Goal: Transaction & Acquisition: Purchase product/service

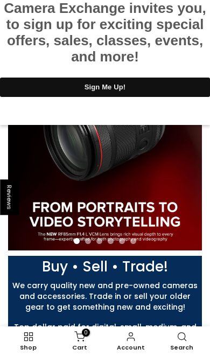
click at [199, 0] on div at bounding box center [105, 0] width 210 height 0
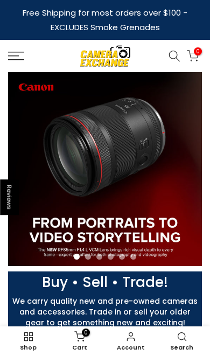
click at [15, 57] on icon at bounding box center [16, 56] width 16 height 9
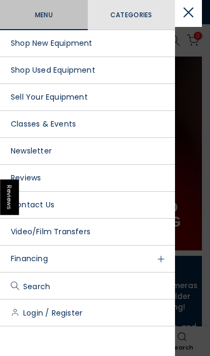
click at [34, 68] on link "Shop Used Equipment" at bounding box center [87, 70] width 175 height 27
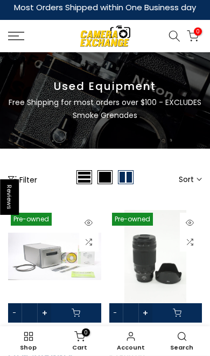
scroll to position [6, 0]
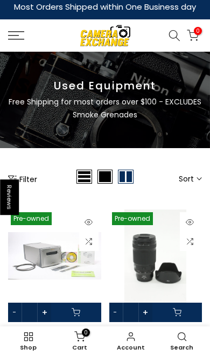
click at [37, 181] on button "Filter" at bounding box center [22, 178] width 29 height 11
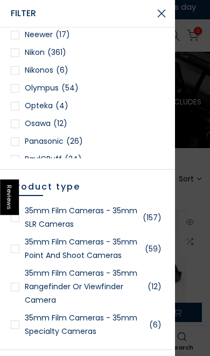
scroll to position [910, 0]
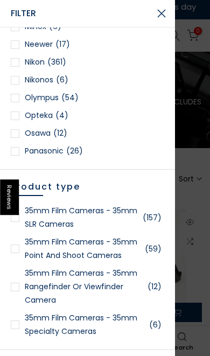
click at [17, 61] on div at bounding box center [15, 62] width 9 height 9
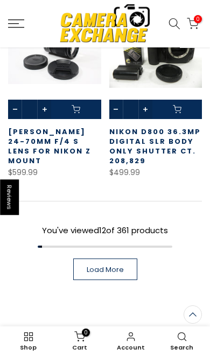
scroll to position [1219, 0]
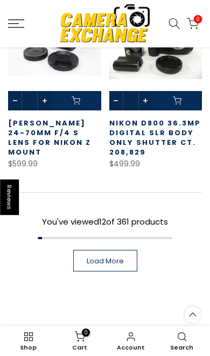
click at [107, 250] on link "Load More" at bounding box center [105, 261] width 64 height 22
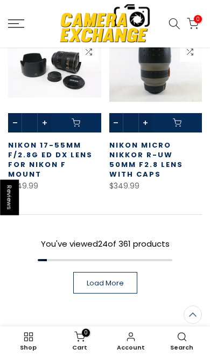
scroll to position [2354, 0]
click at [97, 279] on span "Load More" at bounding box center [105, 282] width 37 height 7
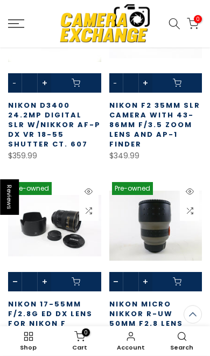
scroll to position [2145, 0]
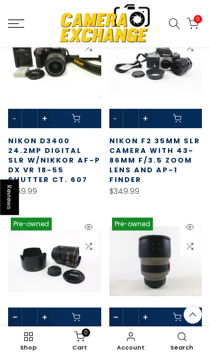
click at [176, 21] on icon at bounding box center [175, 24] width 12 height 12
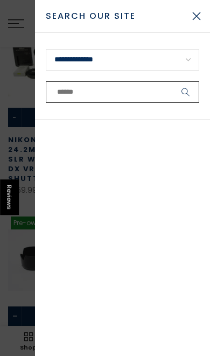
click at [138, 87] on input "text" at bounding box center [122, 92] width 153 height 22
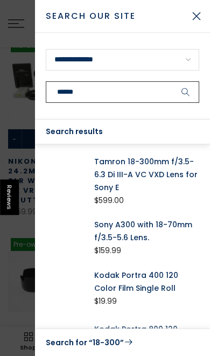
type input "******"
click at [186, 92] on button "submit" at bounding box center [185, 92] width 27 height 22
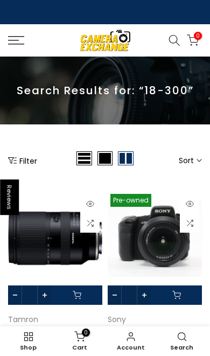
click at [176, 43] on icon at bounding box center [175, 40] width 12 height 12
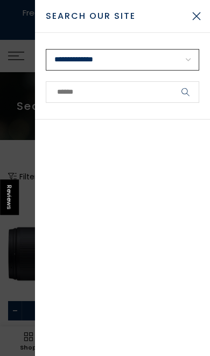
click at [98, 60] on select "**********" at bounding box center [122, 60] width 153 height 22
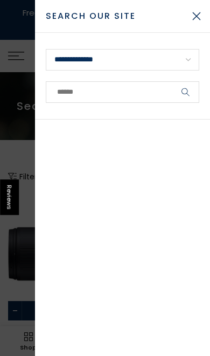
click at [23, 54] on div at bounding box center [105, 178] width 210 height 356
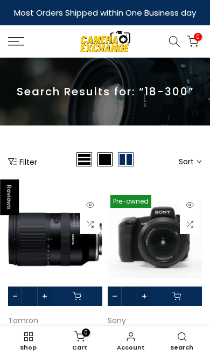
click at [169, 36] on icon at bounding box center [175, 42] width 12 height 12
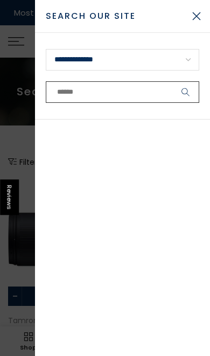
click at [74, 94] on input "text" at bounding box center [122, 92] width 153 height 22
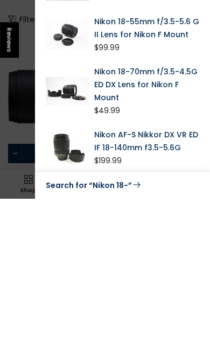
scroll to position [83, 0]
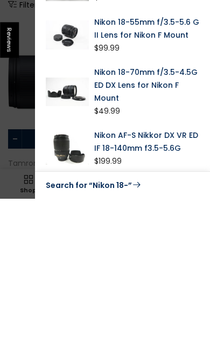
type input "*********"
click at [69, 335] on link "Search for “Nikon 18-”" at bounding box center [122, 342] width 153 height 14
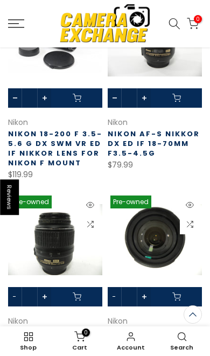
scroll to position [788, 0]
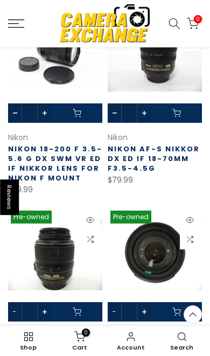
click at [45, 166] on link "Nikon 18-200 f 3.5-5.6 G DX SWM VR ED IF Nikkor Lens for Nikon F Mount" at bounding box center [55, 163] width 94 height 39
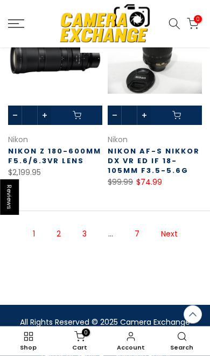
scroll to position [1158, 0]
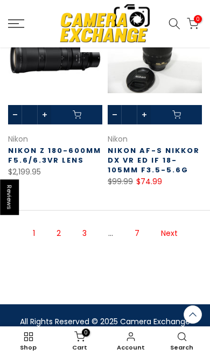
click at [61, 243] on link "2" at bounding box center [58, 233] width 15 height 19
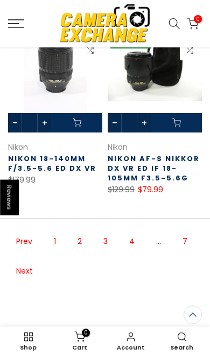
scroll to position [1131, 0]
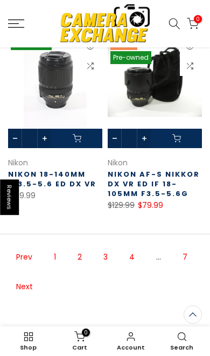
click at [79, 267] on span "2" at bounding box center [79, 257] width 15 height 19
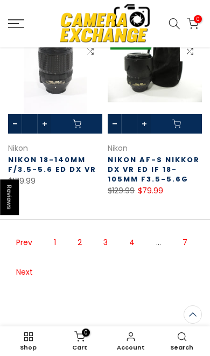
click at [109, 252] on link "3" at bounding box center [105, 242] width 15 height 19
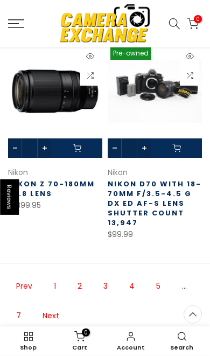
scroll to position [1184, 0]
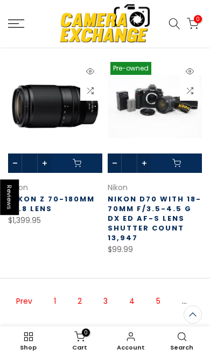
click at [135, 295] on link "4" at bounding box center [132, 301] width 16 height 19
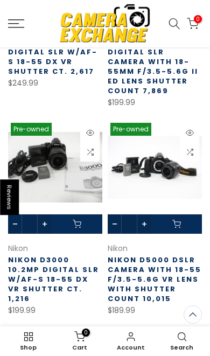
scroll to position [721, 0]
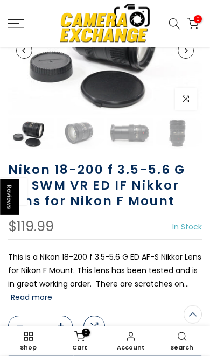
scroll to position [107, 0]
